Goal: Task Accomplishment & Management: Use online tool/utility

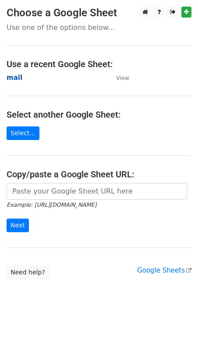
click at [18, 80] on strong "mail" at bounding box center [15, 78] width 16 height 8
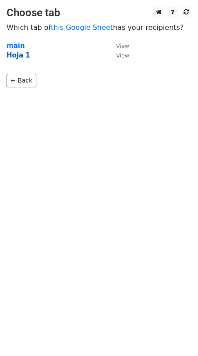
click at [20, 56] on strong "Hoja 1" at bounding box center [19, 55] width 24 height 8
